Goal: Task Accomplishment & Management: Use online tool/utility

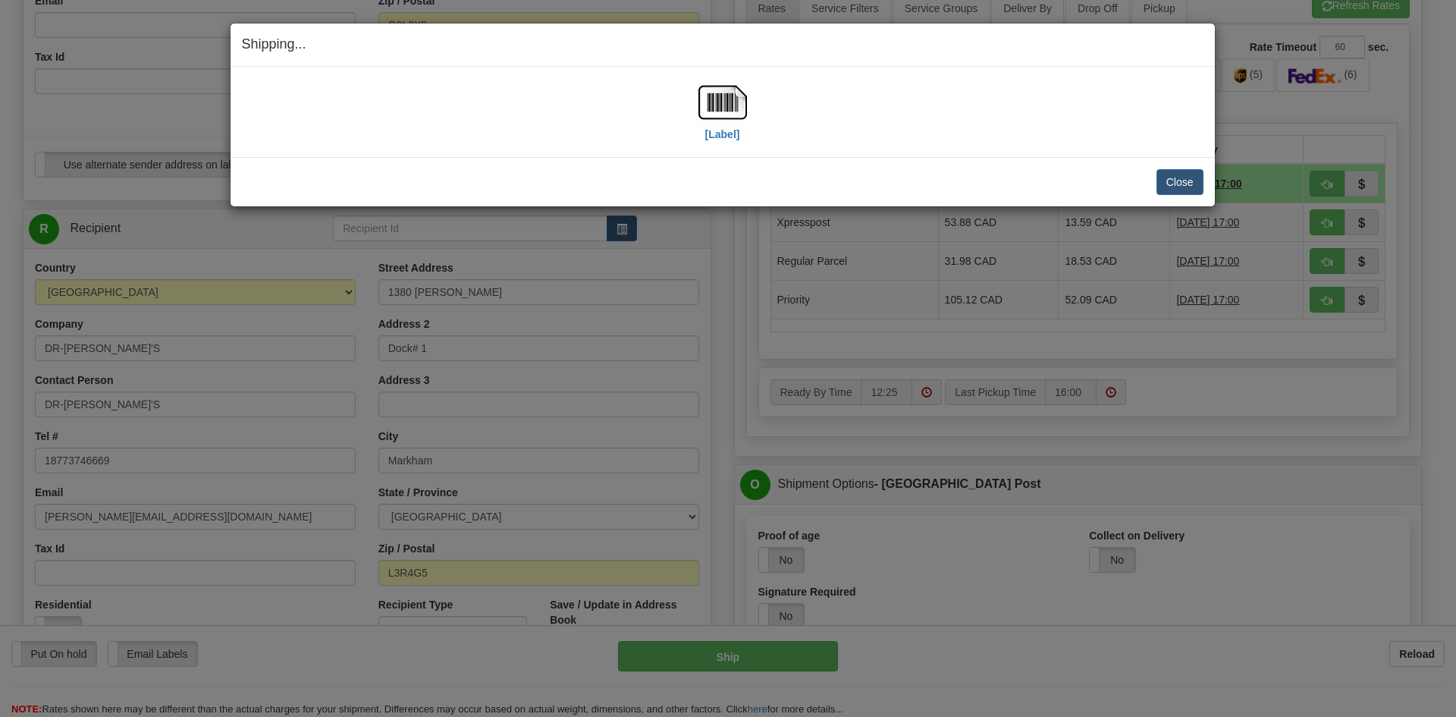
scroll to position [493, 0]
click at [1167, 180] on button "Close" at bounding box center [1179, 182] width 47 height 26
drag, startPoint x: 1181, startPoint y: 180, endPoint x: 845, endPoint y: 175, distance: 335.2
click at [1176, 180] on button "Close" at bounding box center [1179, 182] width 47 height 26
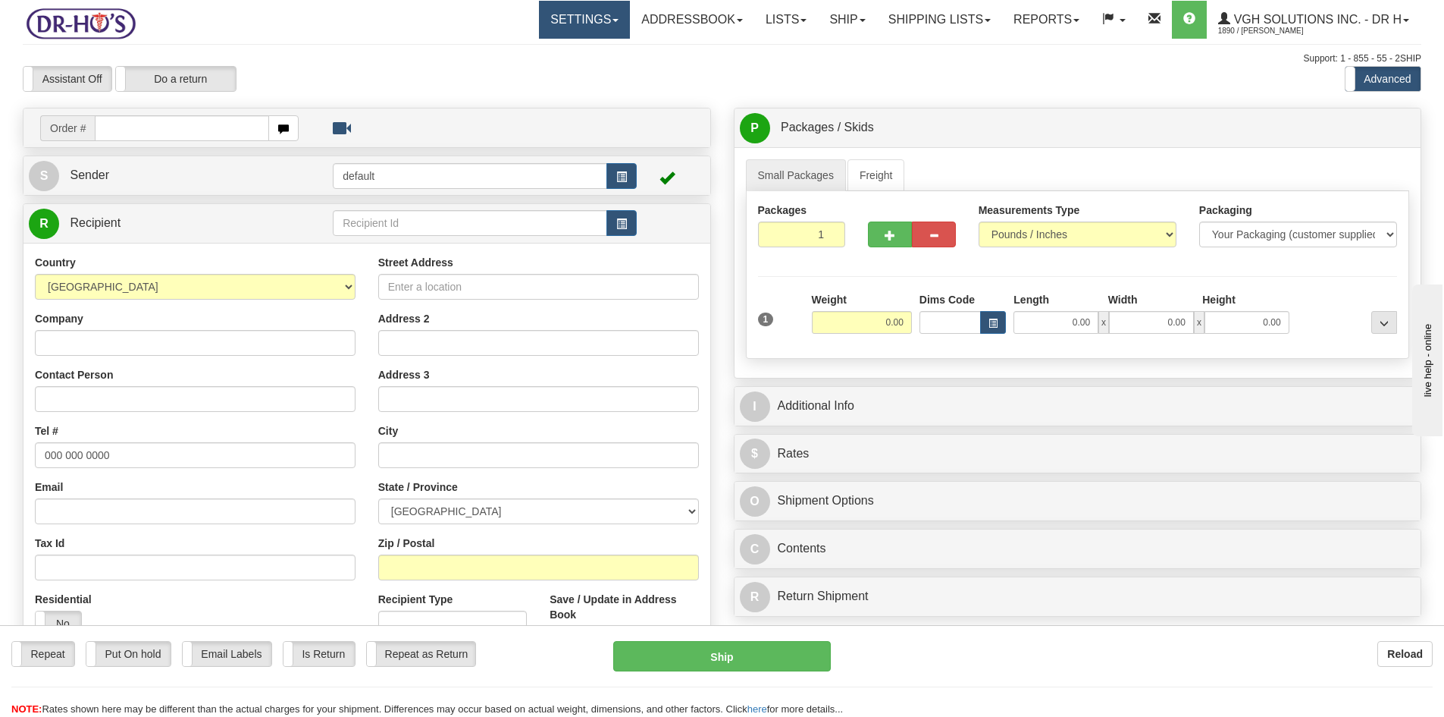
click at [558, 24] on link "Settings" at bounding box center [584, 20] width 91 height 38
click at [500, 54] on span "Shipping Preferences" at bounding box center [545, 53] width 102 height 12
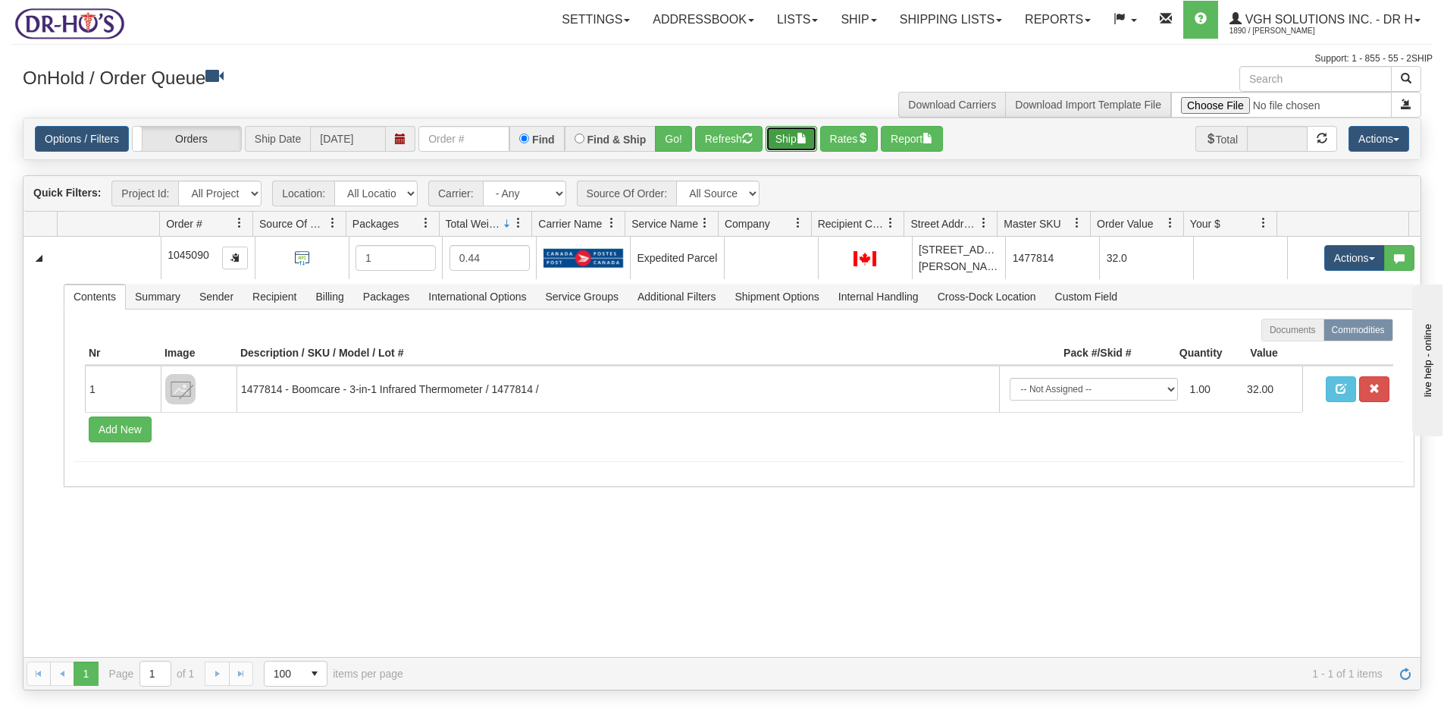
click at [786, 146] on button "Ship" at bounding box center [792, 139] width 52 height 26
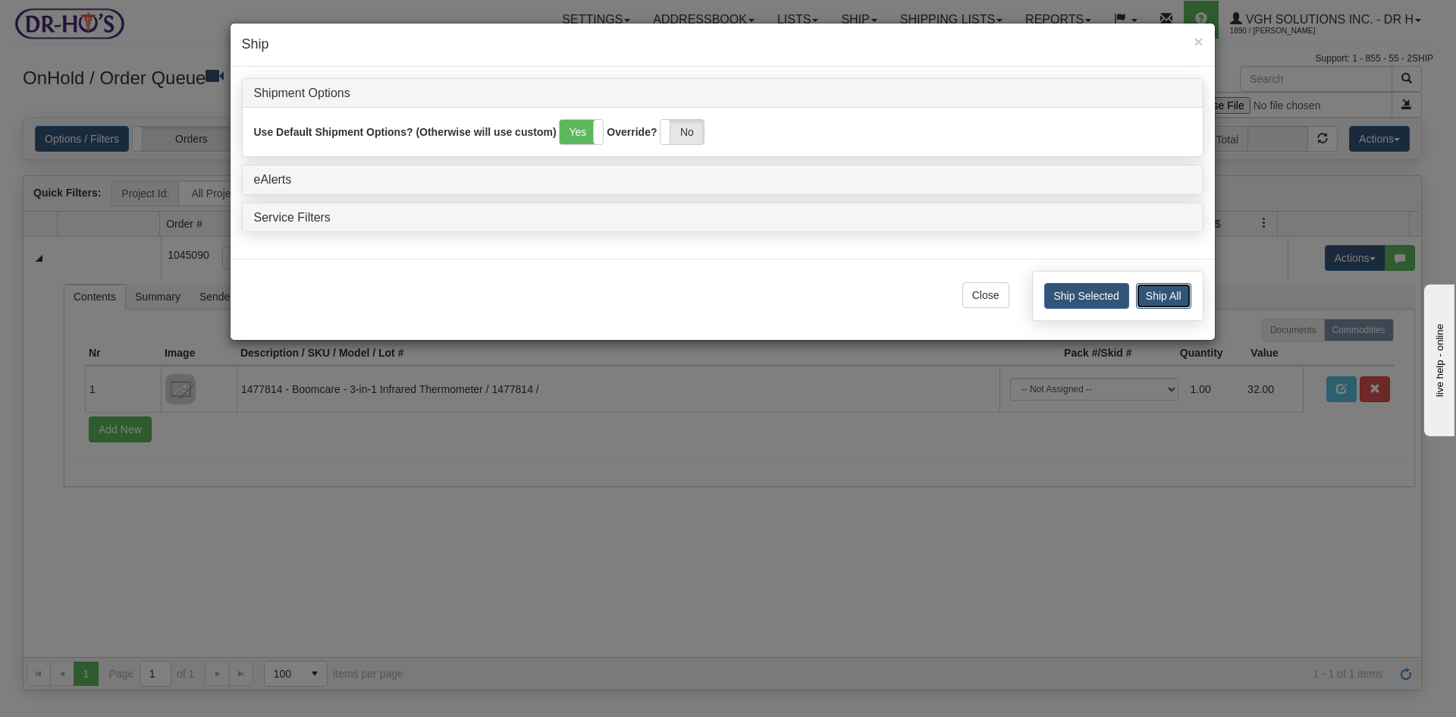
click at [1166, 306] on button "Ship All" at bounding box center [1163, 296] width 55 height 26
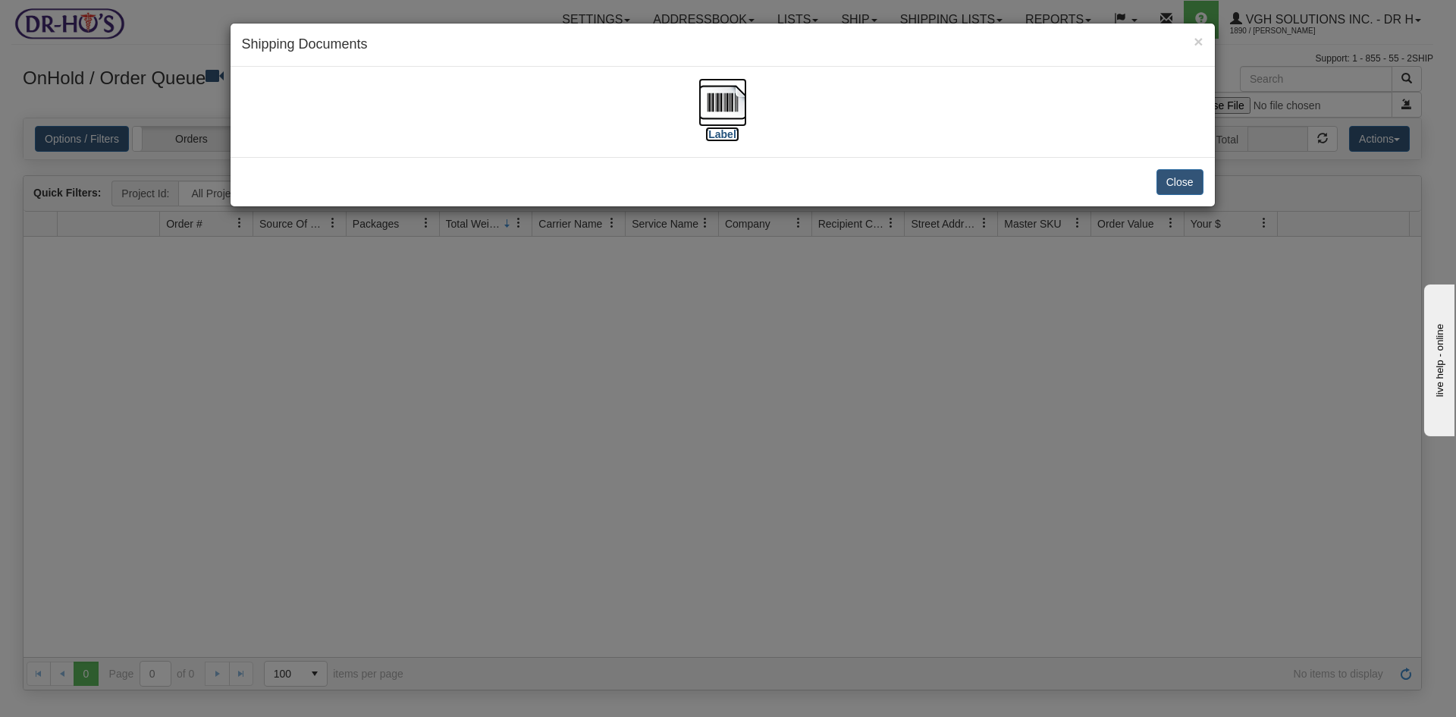
click at [721, 105] on img at bounding box center [722, 102] width 49 height 49
click at [1179, 190] on button "Close" at bounding box center [1179, 182] width 47 height 26
